Goal: Task Accomplishment & Management: Manage account settings

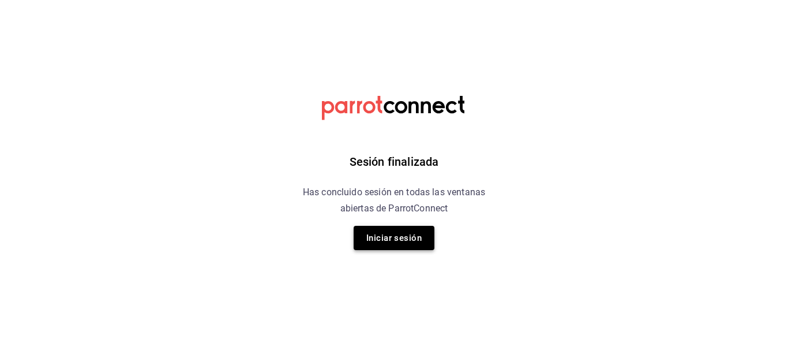
click at [405, 231] on button "Iniciar sesión" at bounding box center [394, 238] width 81 height 24
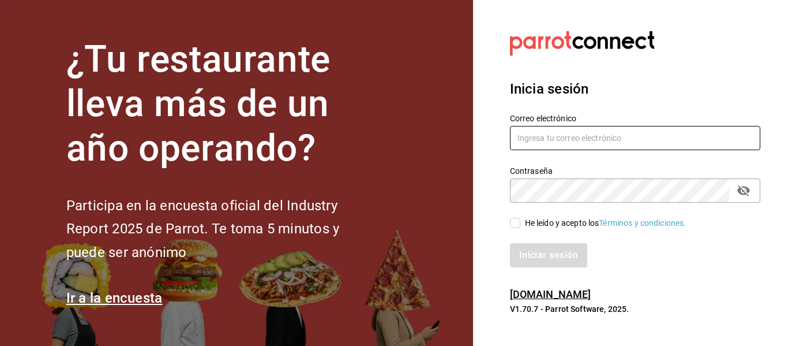
type input "multiuser@dairy.com"
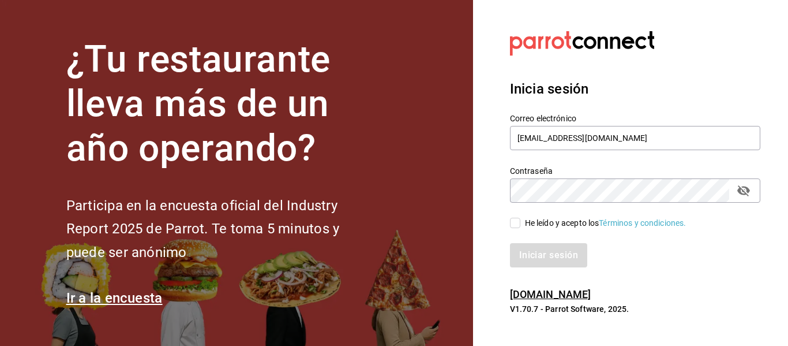
click at [751, 194] on button "passwordField" at bounding box center [744, 191] width 20 height 20
click at [508, 224] on div "He leído y acepto los Términos y condiciones." at bounding box center [628, 216] width 264 height 27
click at [517, 224] on input "He leído y acepto los Términos y condiciones." at bounding box center [515, 223] width 10 height 10
checkbox input "true"
